Goal: Subscribe to service/newsletter

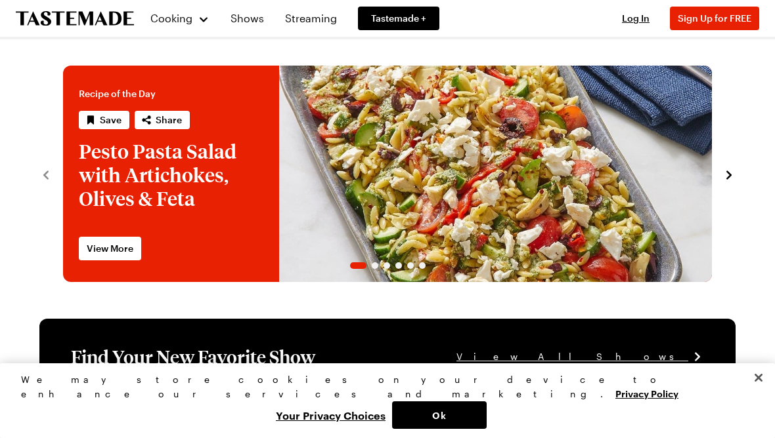
click at [725, 15] on span "Sign Up for FREE" at bounding box center [714, 17] width 74 height 11
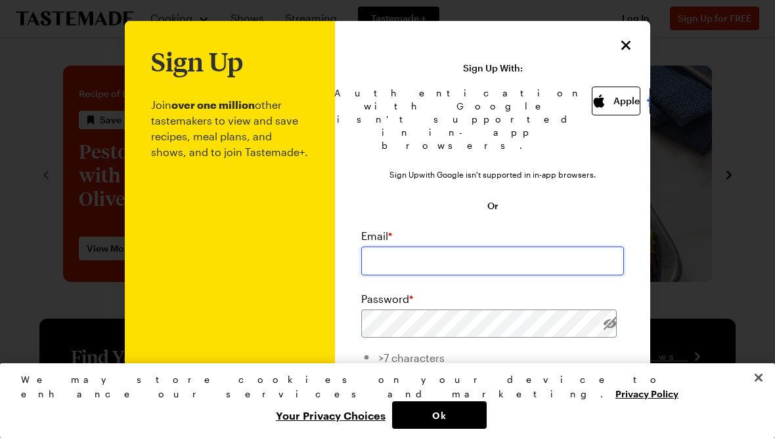
click at [415, 251] on input "email" at bounding box center [492, 261] width 263 height 29
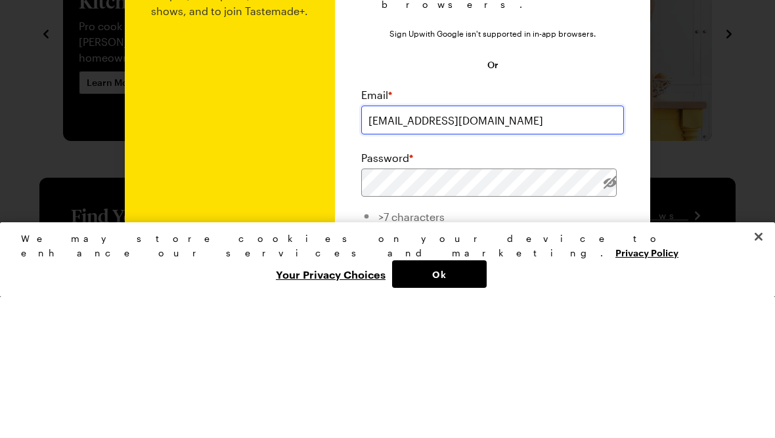
type input "bypotts@me.com"
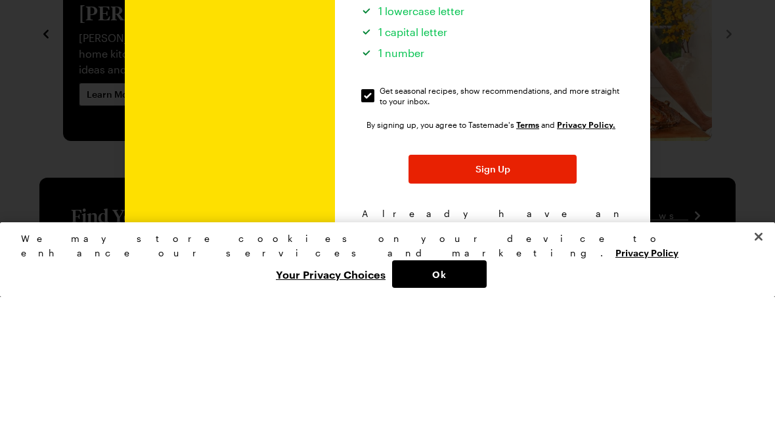
scroll to position [226, 0]
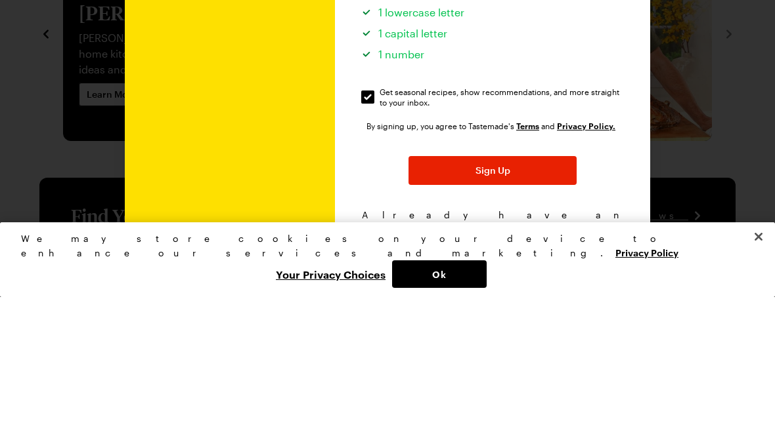
click at [517, 297] on button "Sign Up" at bounding box center [492, 311] width 168 height 29
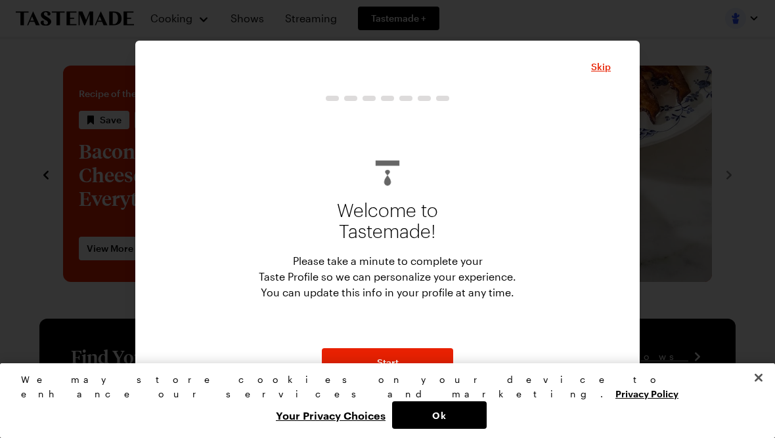
click at [392, 368] on span "Start" at bounding box center [388, 362] width 22 height 13
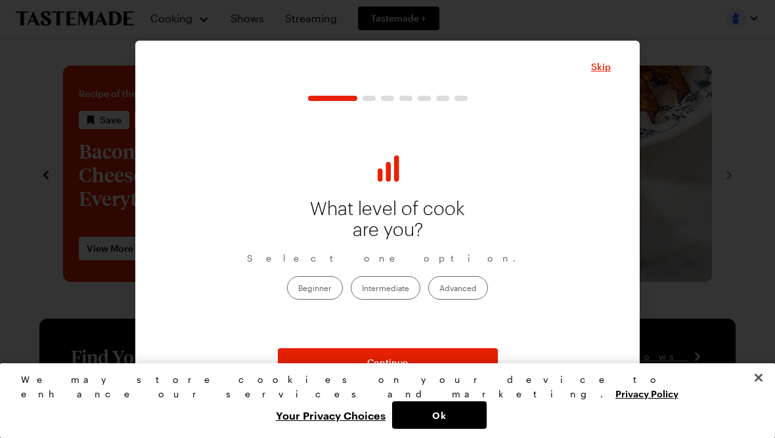
click at [387, 292] on label "Intermediate" at bounding box center [386, 288] width 70 height 24
click at [362, 289] on input "Intermediate" at bounding box center [362, 289] width 0 height 0
click at [399, 365] on span "Continue" at bounding box center [387, 362] width 41 height 13
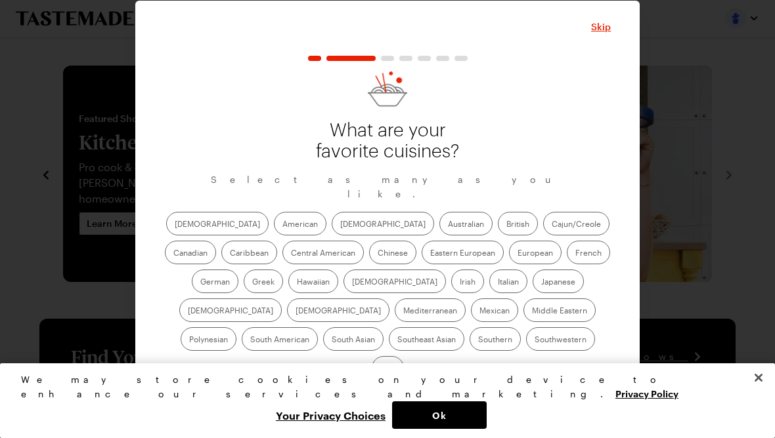
click at [331, 235] on label "Asian" at bounding box center [382, 224] width 102 height 24
click at [340, 225] on input "Asian" at bounding box center [340, 225] width 0 height 0
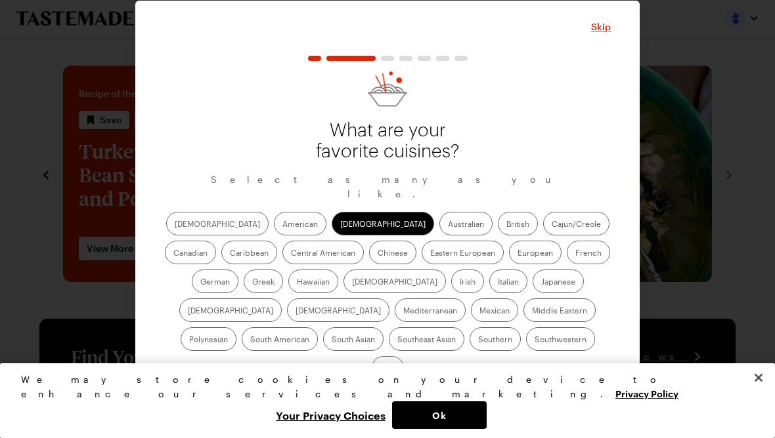
click at [288, 287] on label "Hawaiian" at bounding box center [313, 282] width 50 height 24
click at [297, 283] on input "Hawaiian" at bounding box center [297, 283] width 0 height 0
click at [274, 226] on label "American" at bounding box center [300, 224] width 53 height 24
click at [282, 225] on input "American" at bounding box center [282, 225] width 0 height 0
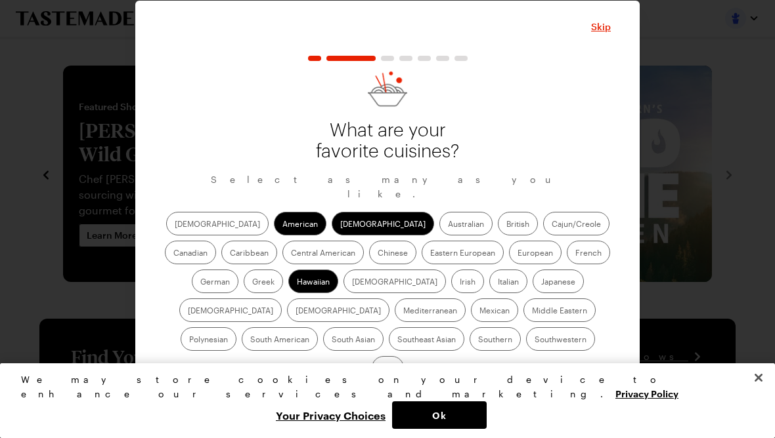
click at [489, 291] on label "Italian" at bounding box center [508, 282] width 38 height 24
click at [498, 283] on input "Italian" at bounding box center [498, 283] width 0 height 0
click at [532, 291] on label "Japanese" at bounding box center [557, 282] width 51 height 24
click at [541, 283] on input "Japanese" at bounding box center [541, 283] width 0 height 0
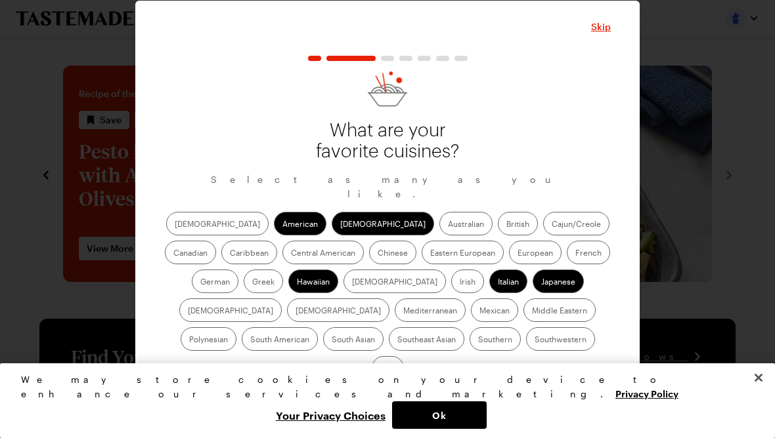
click at [389, 299] on label "Korean" at bounding box center [338, 311] width 102 height 24
click at [295, 312] on input "Korean" at bounding box center [295, 312] width 0 height 0
click at [465, 299] on label "Mediterranean" at bounding box center [430, 311] width 71 height 24
click at [403, 312] on input "Mediterranean" at bounding box center [403, 312] width 0 height 0
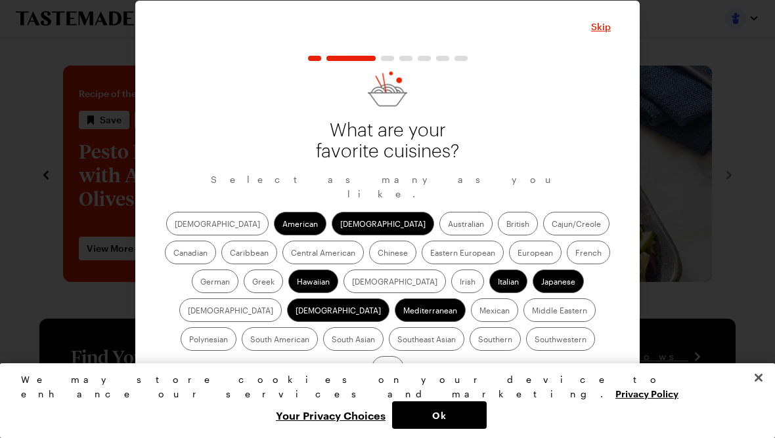
click at [471, 319] on label "Mexican" at bounding box center [494, 311] width 47 height 24
click at [479, 312] on input "Mexican" at bounding box center [479, 312] width 0 height 0
click at [416, 388] on button "Continue" at bounding box center [388, 402] width 220 height 29
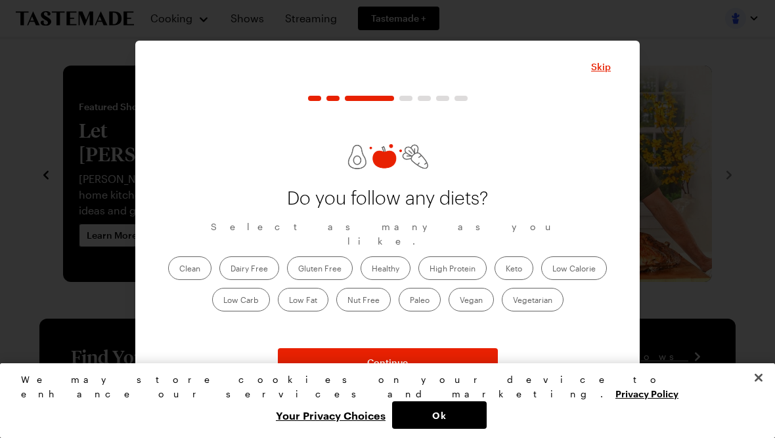
click at [393, 257] on label "Healthy" at bounding box center [385, 269] width 50 height 24
click at [372, 270] on input "Healthy" at bounding box center [372, 270] width 0 height 0
click at [437, 367] on button "Continue" at bounding box center [388, 363] width 220 height 29
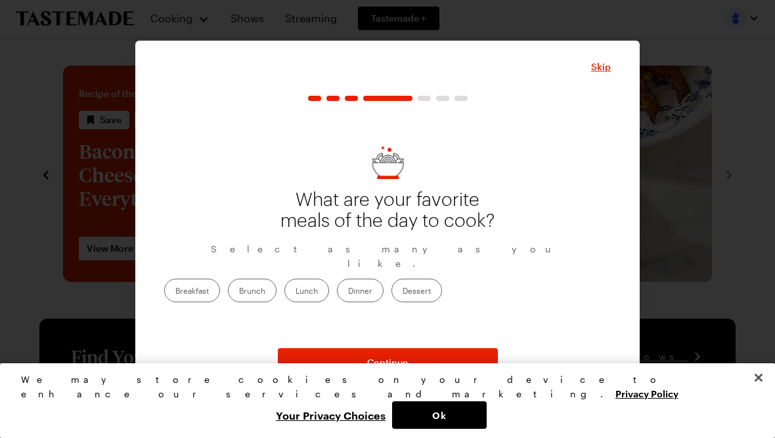
click at [220, 284] on label "Breakfast" at bounding box center [192, 291] width 56 height 24
click at [175, 292] on input "Breakfast" at bounding box center [175, 292] width 0 height 0
click at [383, 288] on label "Dinner" at bounding box center [360, 291] width 47 height 24
click at [348, 292] on input "Dinner" at bounding box center [348, 292] width 0 height 0
click at [442, 282] on label "Dessert" at bounding box center [416, 291] width 51 height 24
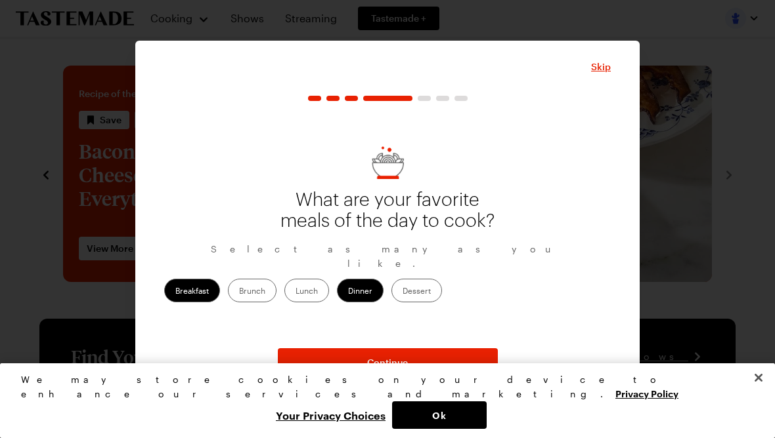
click at [402, 292] on input "Dessert" at bounding box center [402, 292] width 0 height 0
click at [437, 359] on button "Continue" at bounding box center [388, 363] width 220 height 29
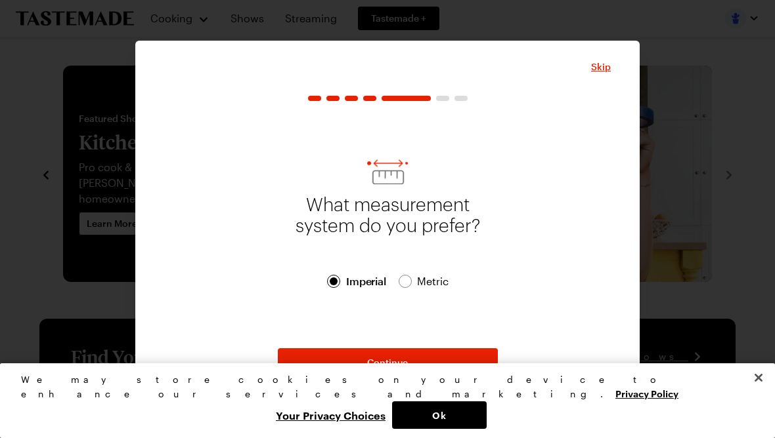
click at [437, 362] on button "Continue" at bounding box center [388, 363] width 220 height 29
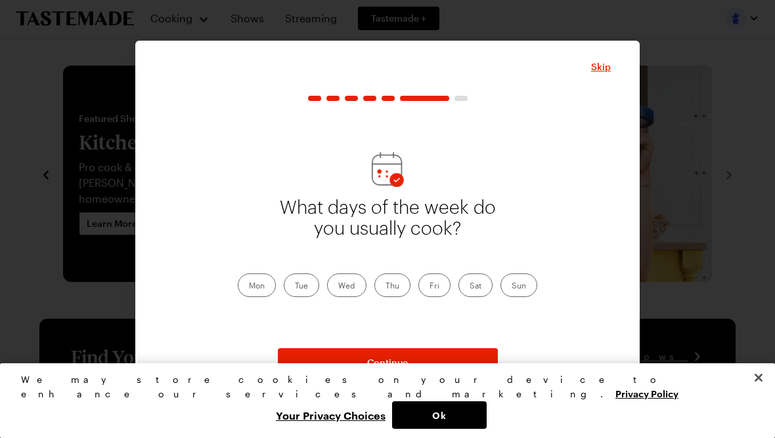
click at [482, 289] on label "Sat" at bounding box center [475, 286] width 34 height 24
click at [469, 287] on input "Sat" at bounding box center [469, 287] width 0 height 0
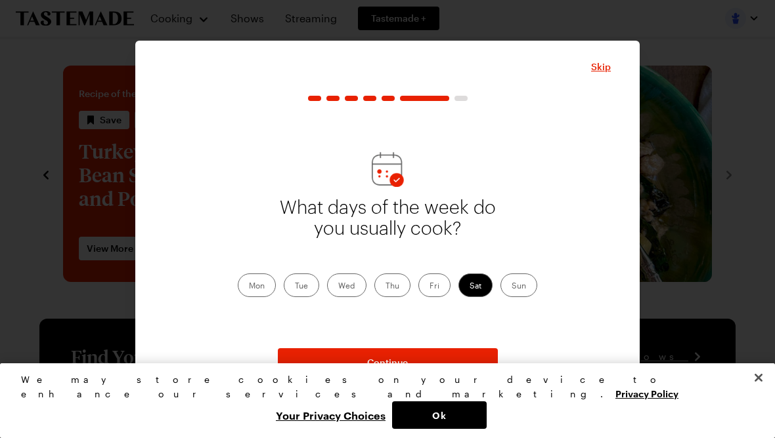
click at [309, 285] on label "Tue" at bounding box center [301, 286] width 35 height 24
click at [295, 287] on input "Tue" at bounding box center [295, 287] width 0 height 0
click at [396, 285] on label "Thu" at bounding box center [392, 286] width 36 height 24
click at [385, 287] on input "Thu" at bounding box center [385, 287] width 0 height 0
click at [412, 360] on button "Continue" at bounding box center [388, 363] width 220 height 29
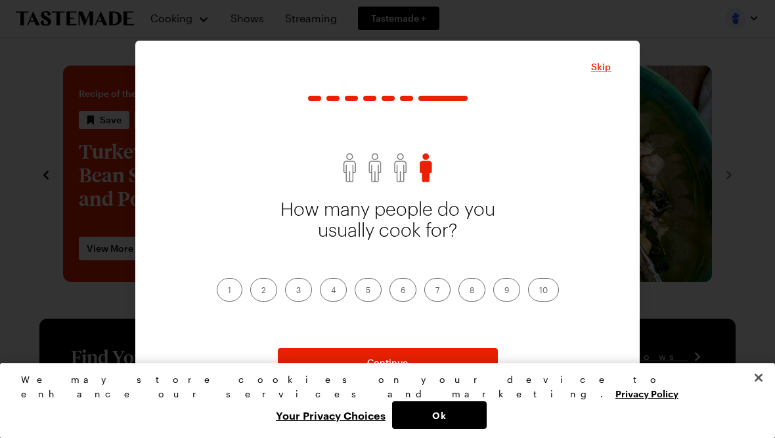
click at [268, 288] on label "2" at bounding box center [263, 290] width 27 height 24
click at [261, 291] on input "2" at bounding box center [261, 291] width 0 height 0
click at [400, 366] on span "Continue" at bounding box center [387, 362] width 41 height 13
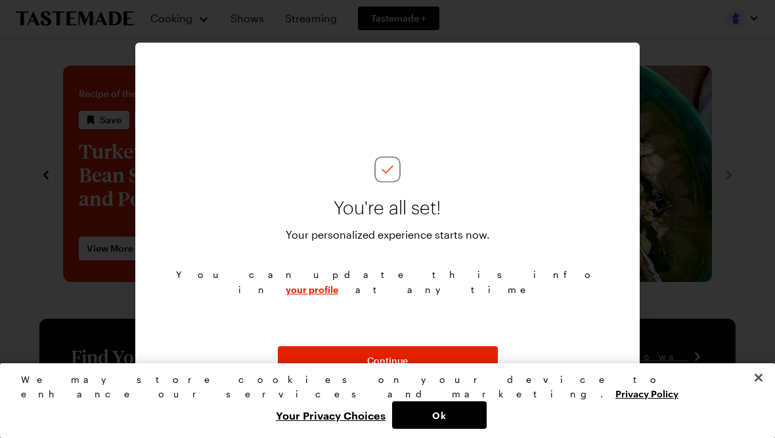
click at [438, 356] on button "Continue" at bounding box center [388, 361] width 220 height 29
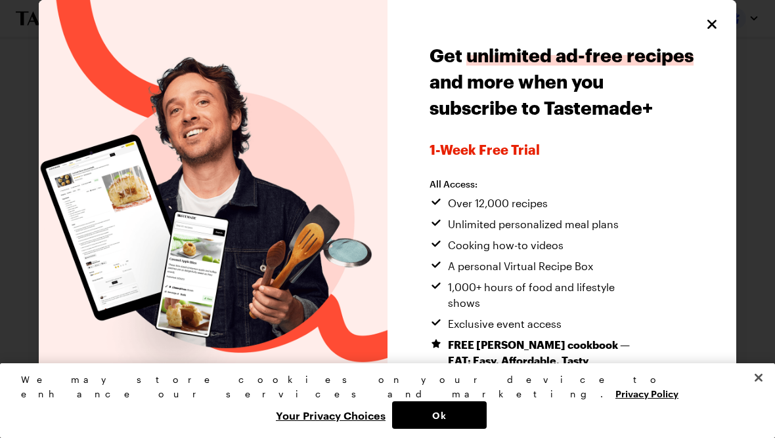
click at [698, 32] on div "Get unlimited ad-free recipes and more when you subscribe to Tastemade+ 1-week …" at bounding box center [561, 247] width 349 height 495
click at [715, 31] on icon "Close" at bounding box center [712, 24] width 16 height 16
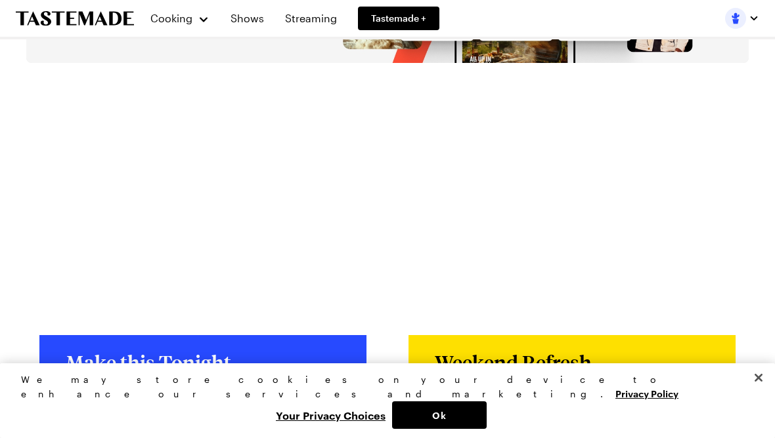
scroll to position [2380, 0]
